Goal: Information Seeking & Learning: Learn about a topic

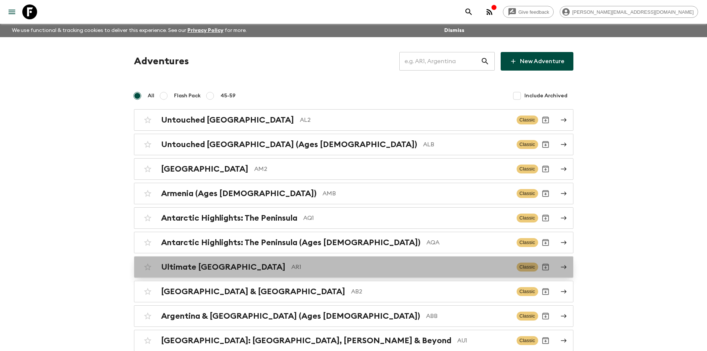
click at [239, 265] on div "Ultimate Argentina AR1" at bounding box center [335, 267] width 349 height 10
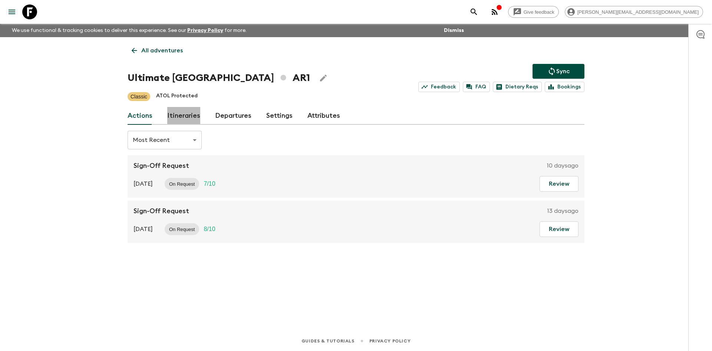
click at [191, 117] on link "Itineraries" at bounding box center [183, 116] width 33 height 18
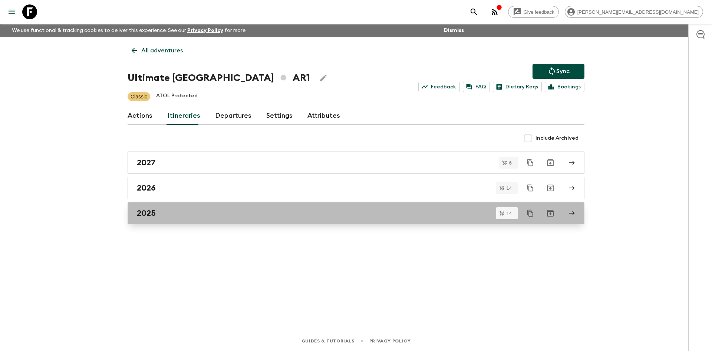
click at [157, 213] on div "2025" at bounding box center [349, 213] width 424 height 10
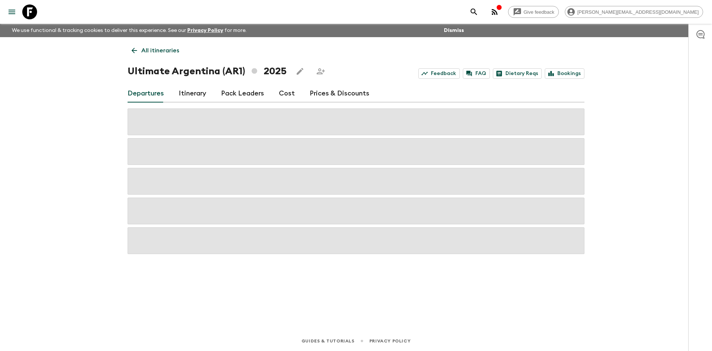
click at [195, 96] on link "Itinerary" at bounding box center [192, 94] width 27 height 18
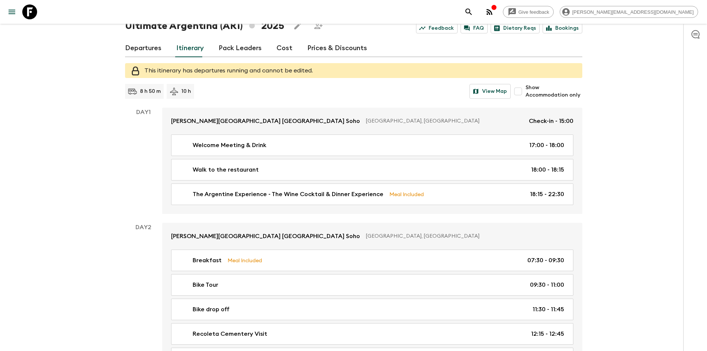
scroll to position [66, 0]
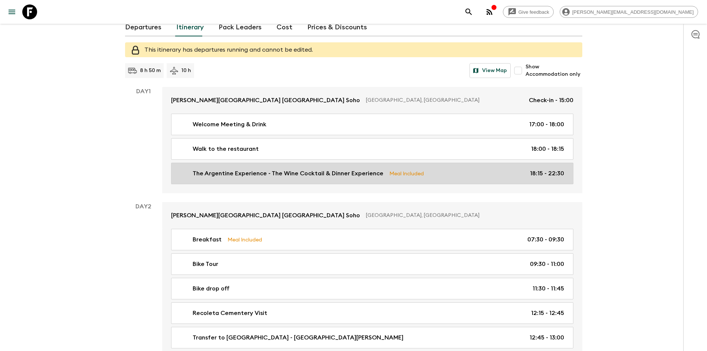
click at [364, 178] on link "The Argentine Experience - The Wine Cocktail & Dinner Experience Meal Included …" at bounding box center [372, 173] width 402 height 22
